Goal: Transaction & Acquisition: Purchase product/service

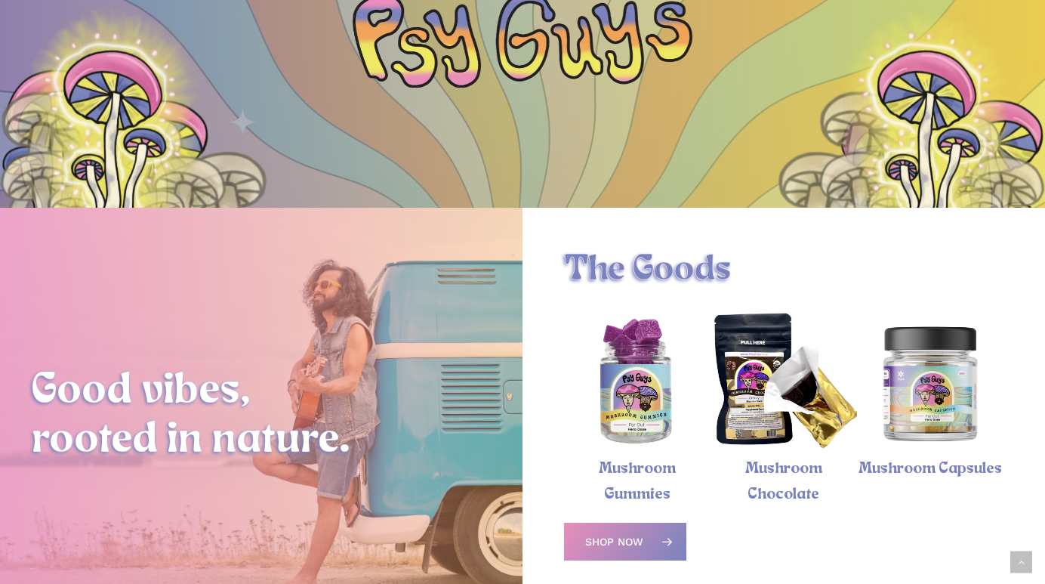
scroll to position [372, 0]
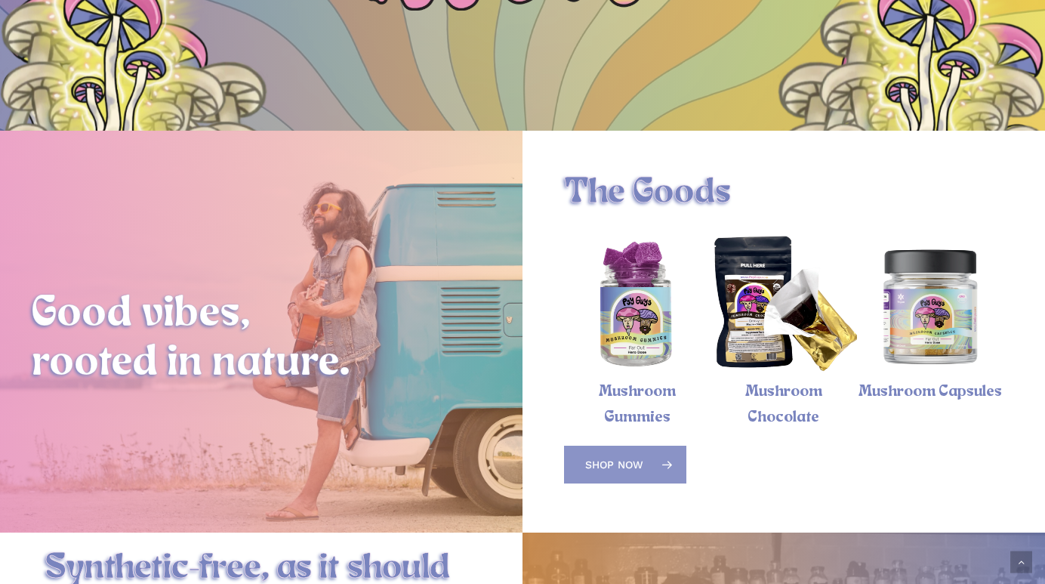
click at [624, 457] on span "Shop Now" at bounding box center [614, 464] width 58 height 15
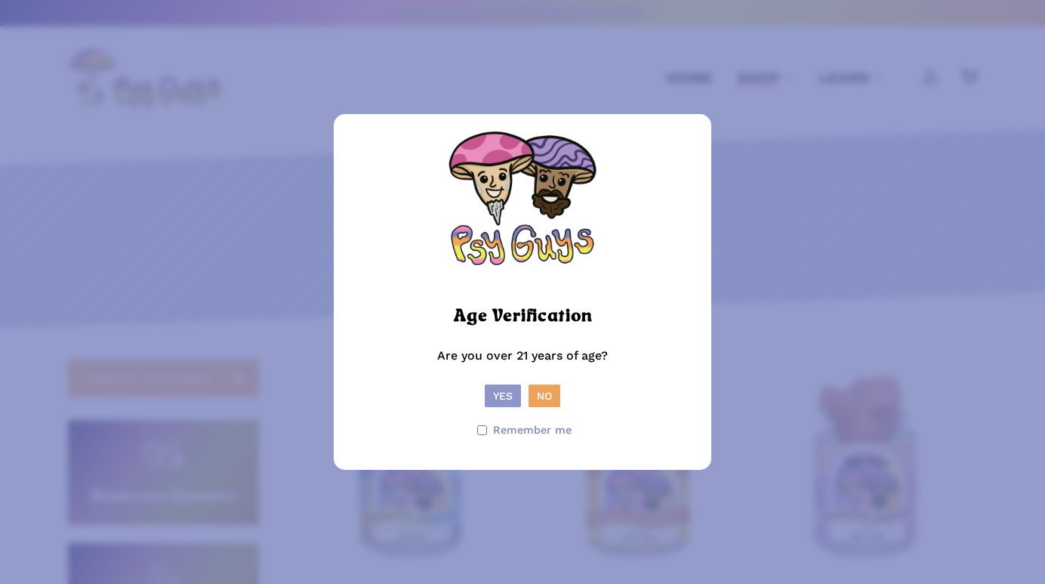
click at [496, 395] on button "Yes" at bounding box center [503, 395] width 36 height 23
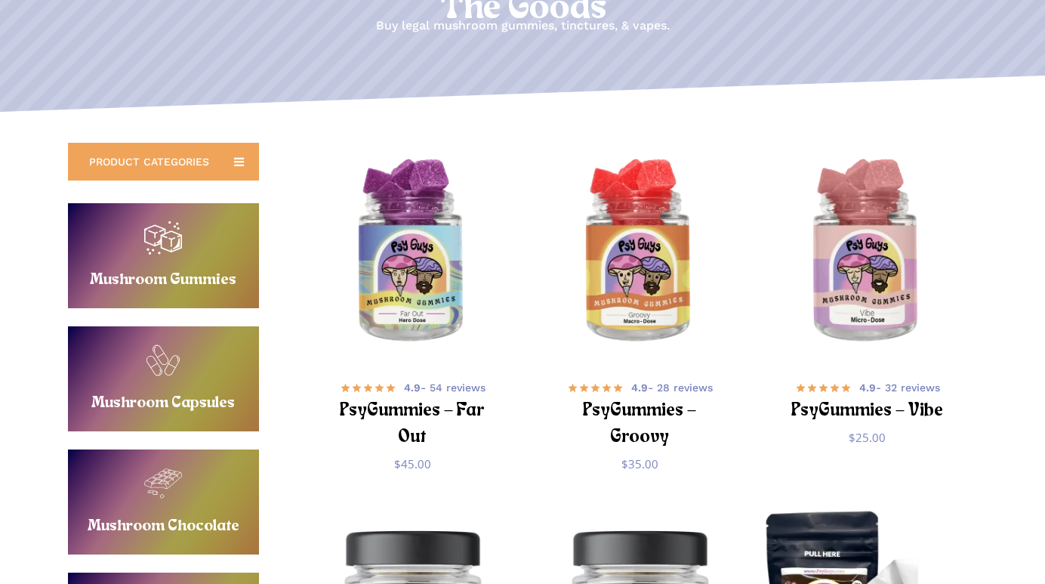
scroll to position [216, 0]
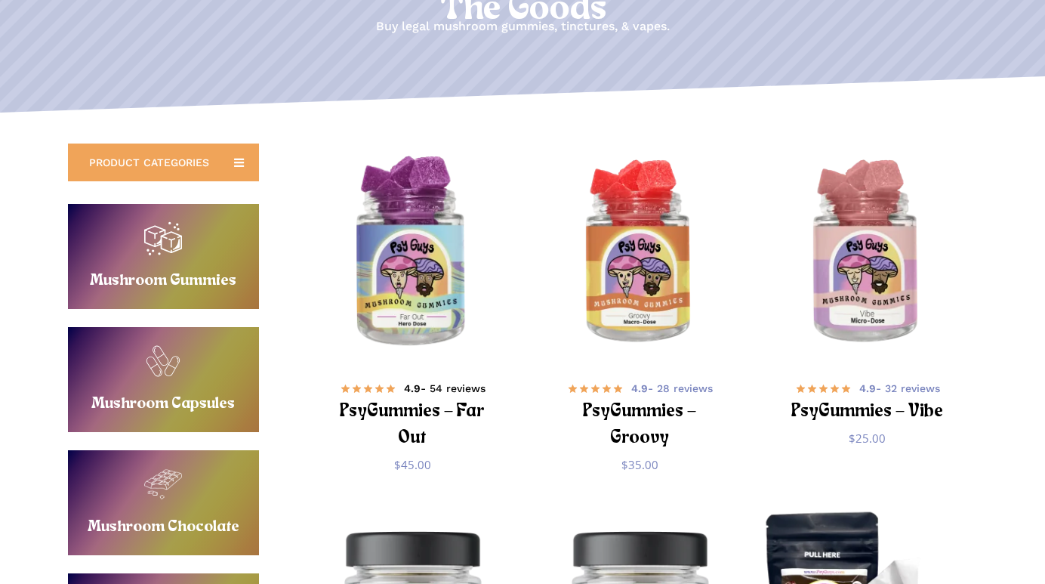
click at [404, 409] on h2 "PsyGummies – Far Out" at bounding box center [413, 425] width 176 height 54
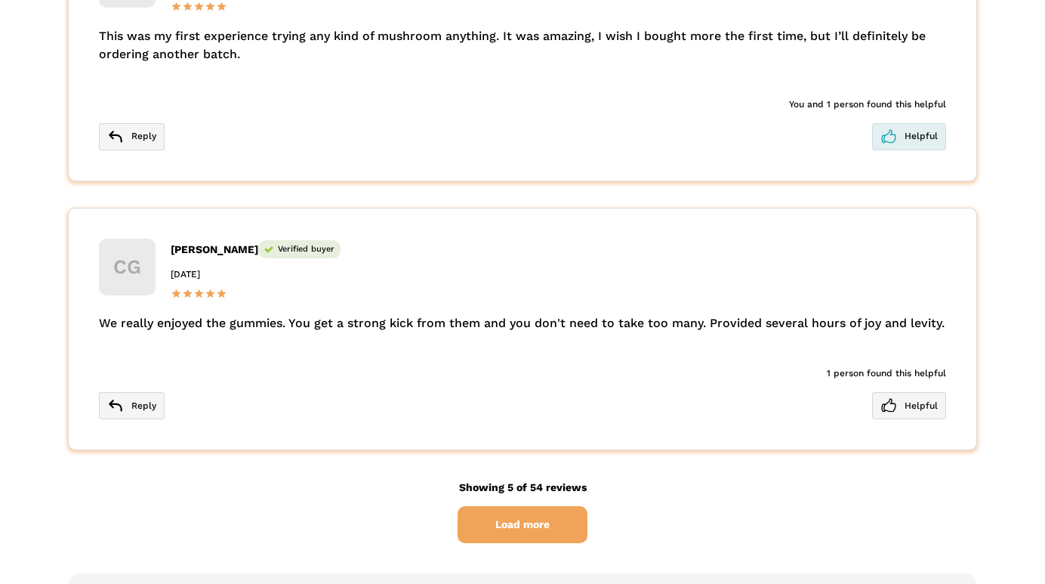
scroll to position [4115, 0]
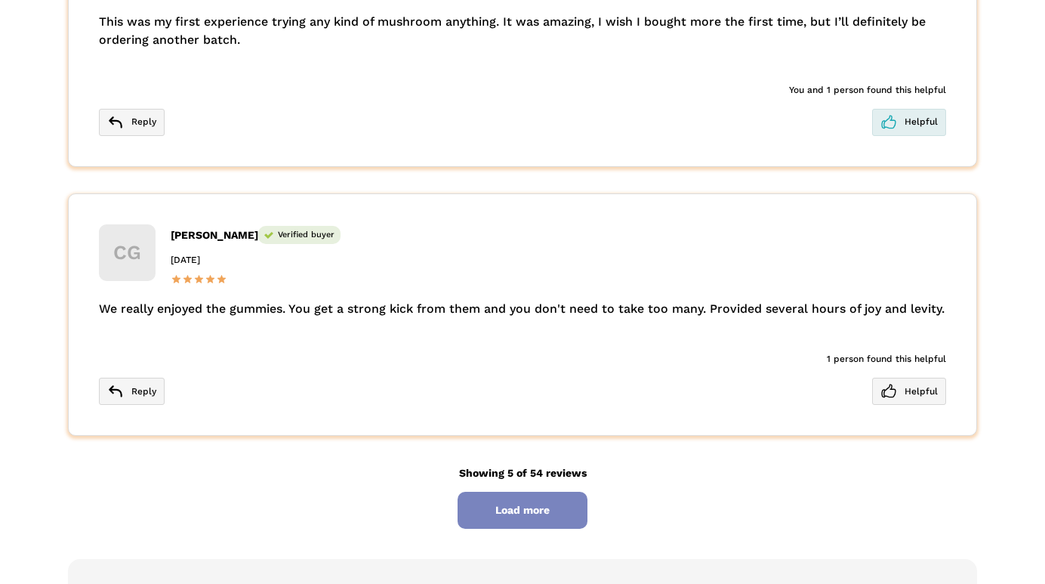
click at [513, 511] on span "Load more" at bounding box center [523, 510] width 130 height 37
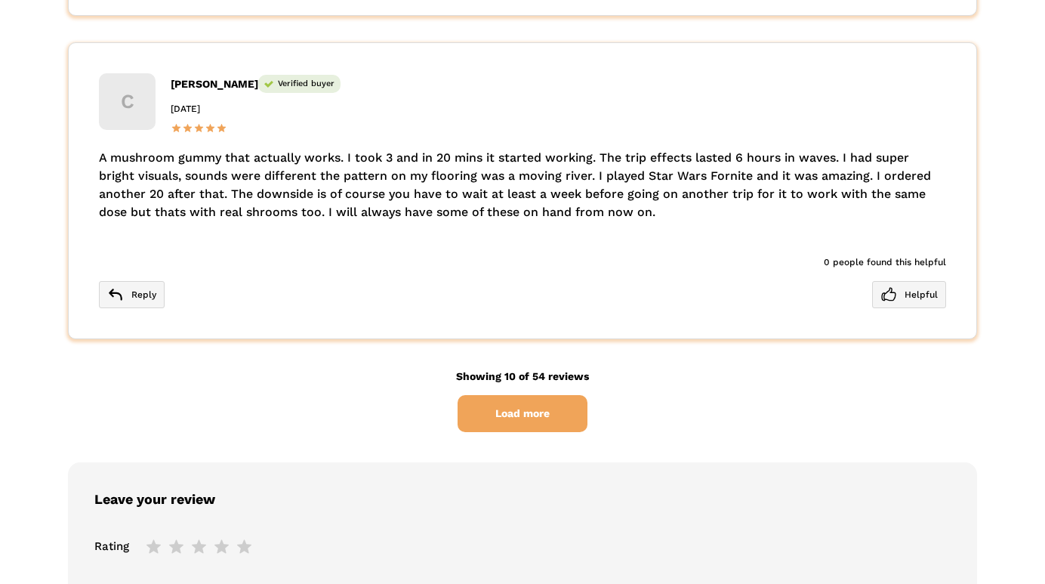
scroll to position [5838, 0]
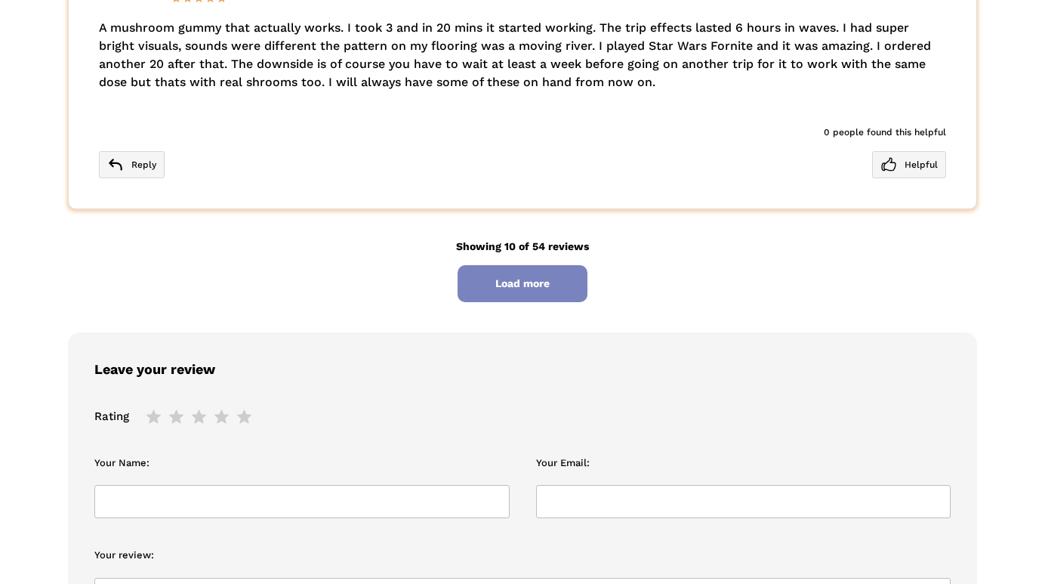
click at [521, 283] on span "Load more" at bounding box center [523, 283] width 130 height 37
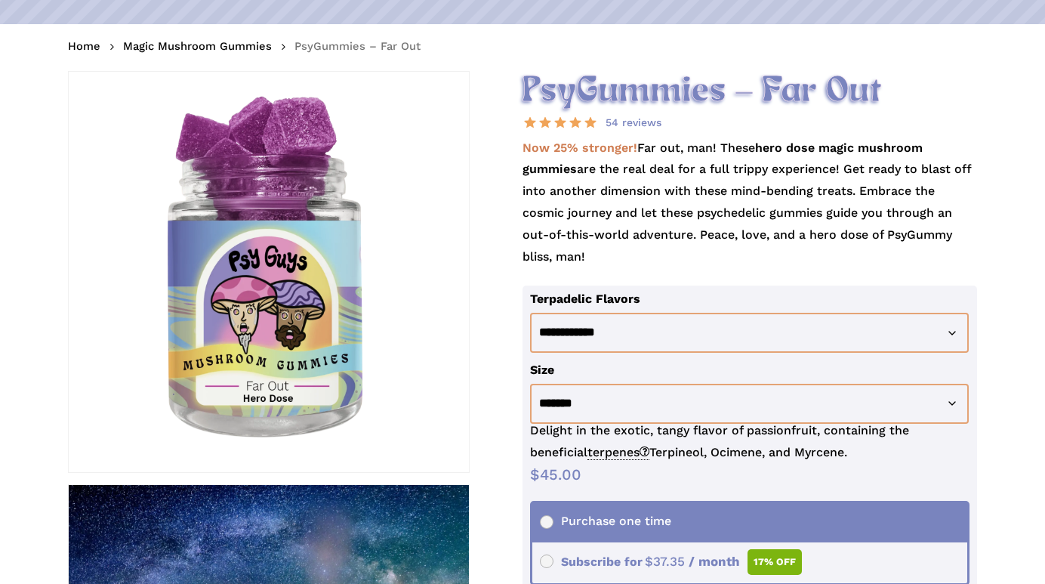
scroll to position [0, 0]
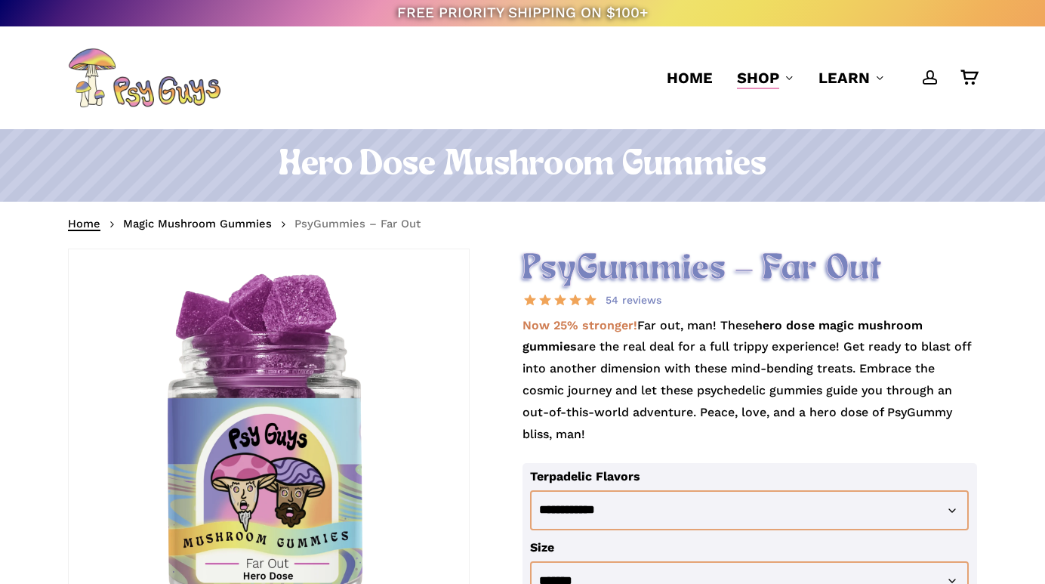
click at [93, 222] on link "Home" at bounding box center [84, 223] width 32 height 15
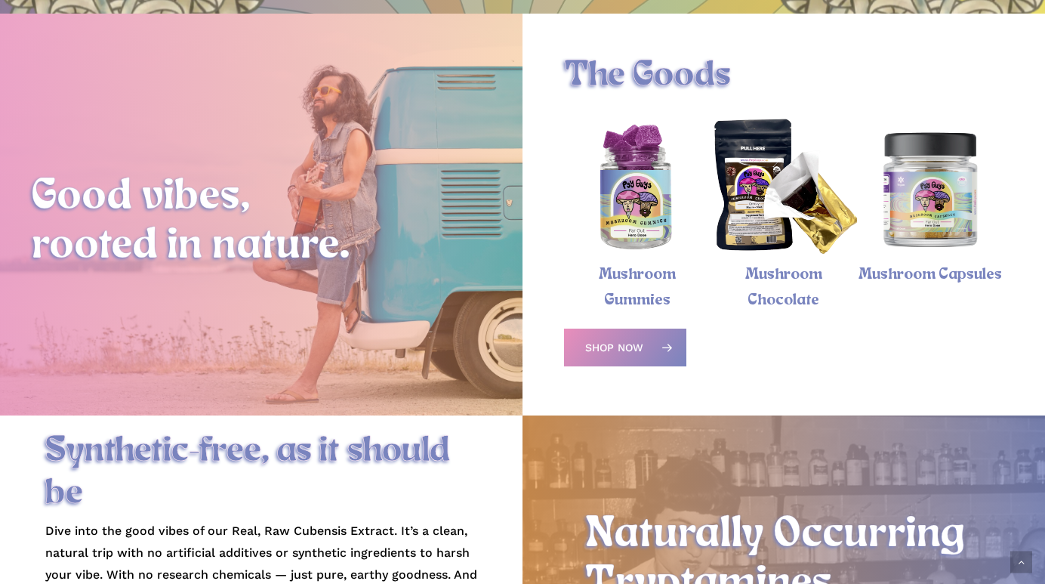
scroll to position [526, 0]
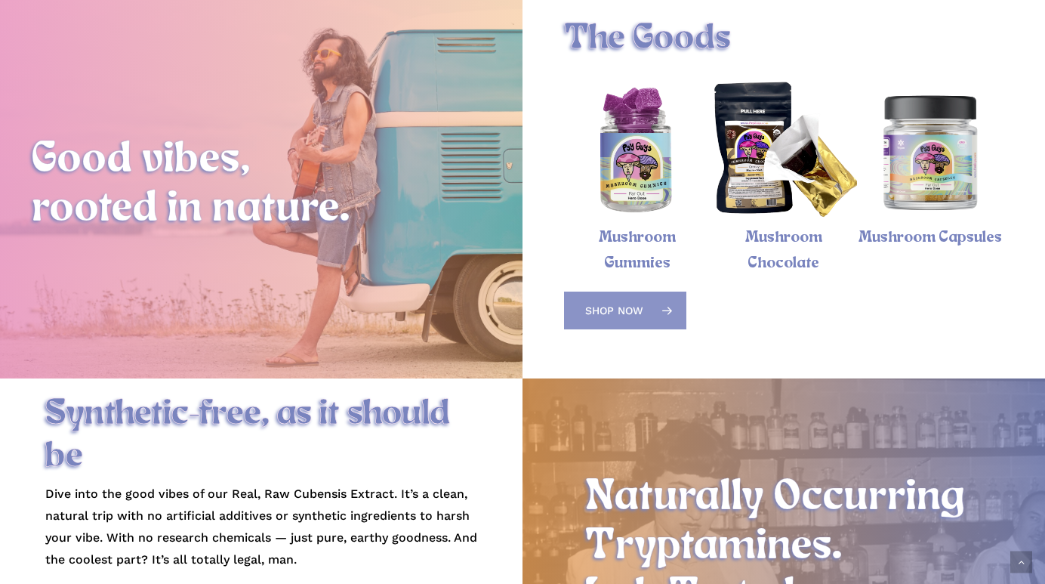
click at [612, 303] on span "Shop Now" at bounding box center [614, 310] width 58 height 15
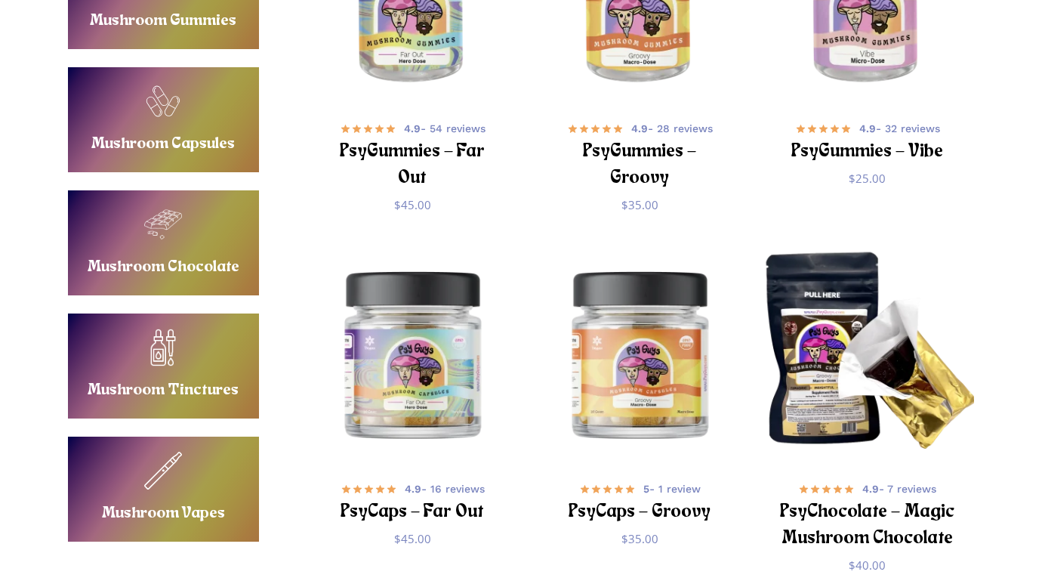
scroll to position [524, 0]
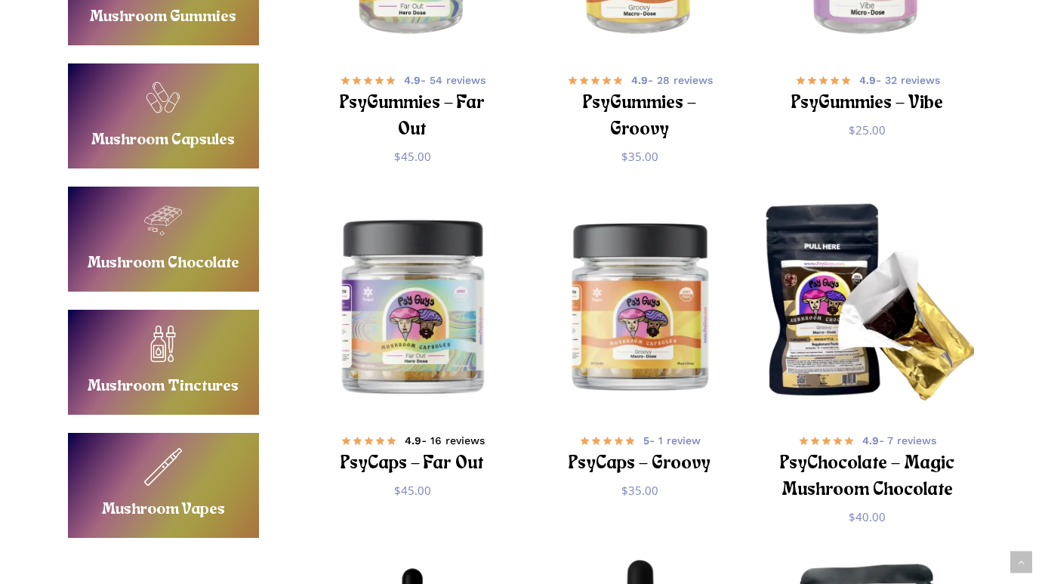
click at [436, 450] on h2 "PsyCaps – Far Out" at bounding box center [413, 464] width 176 height 28
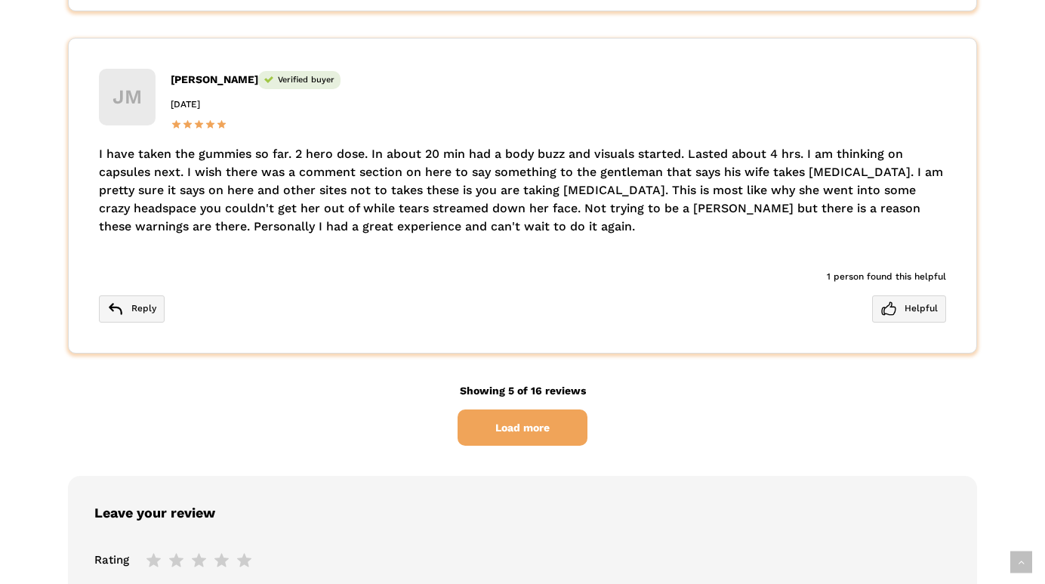
scroll to position [4211, 0]
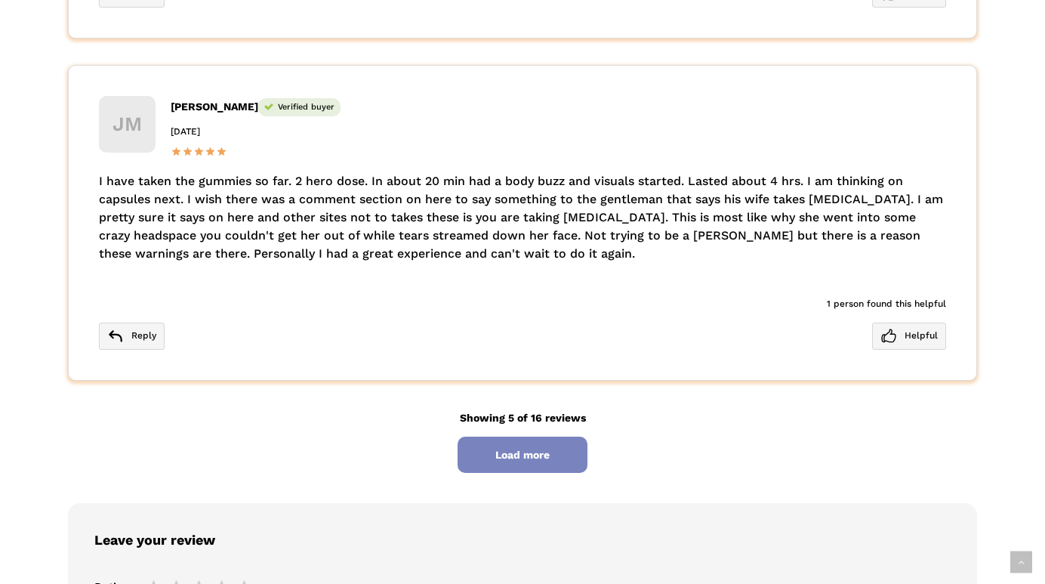
click at [499, 451] on span "Load more" at bounding box center [523, 455] width 130 height 37
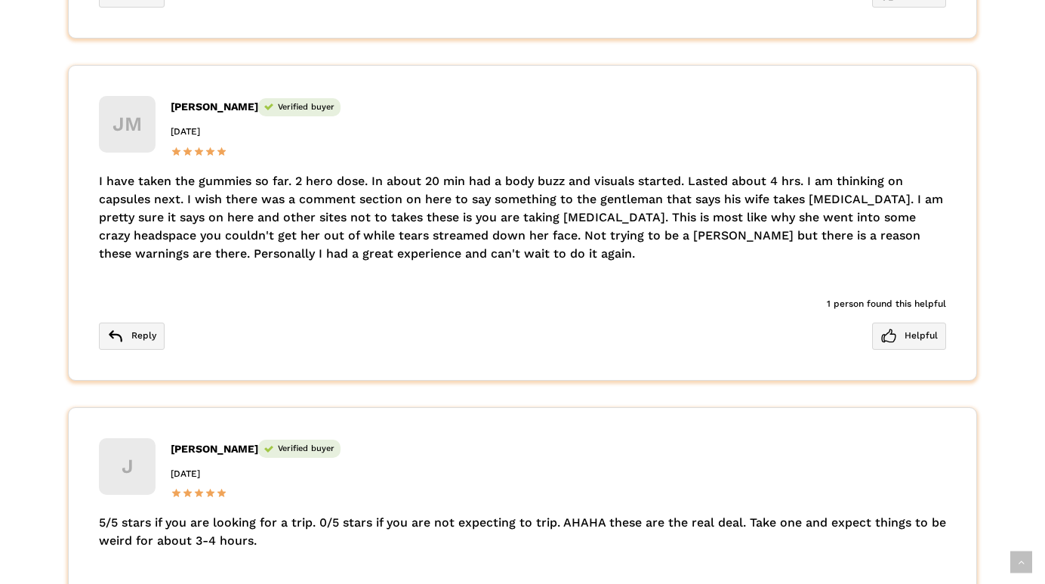
drag, startPoint x: 499, startPoint y: 451, endPoint x: 717, endPoint y: 334, distance: 247.7
click at [509, 450] on div "[PERSON_NAME] Verified buyer" at bounding box center [559, 449] width 776 height 22
